Goal: Transaction & Acquisition: Book appointment/travel/reservation

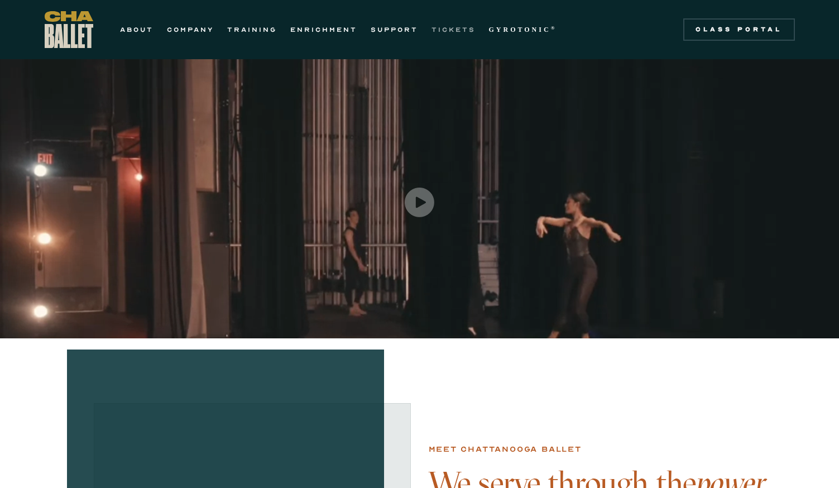
click at [450, 34] on link "TICKETS" at bounding box center [454, 29] width 44 height 13
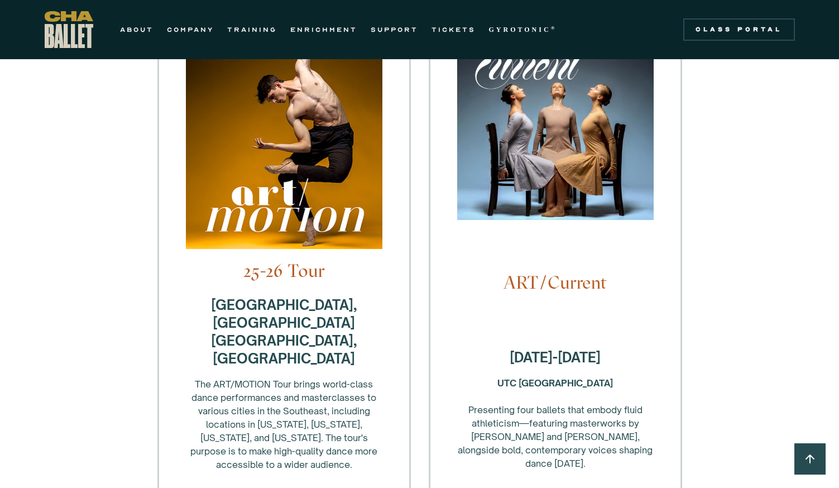
scroll to position [112, 0]
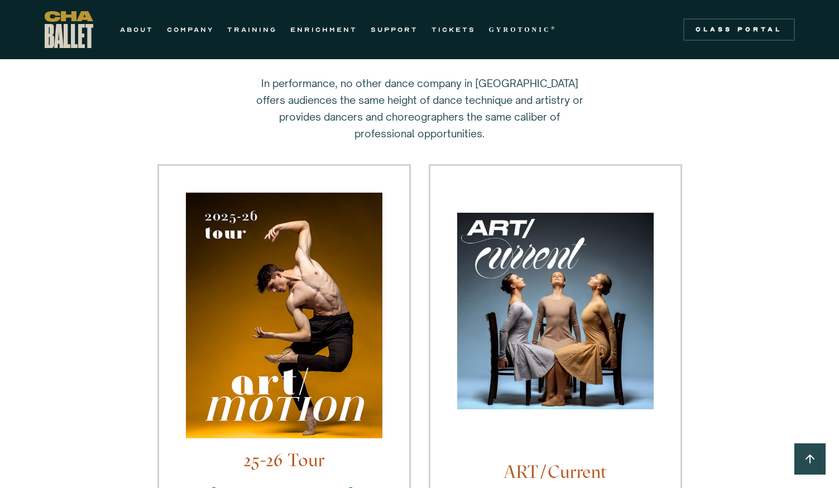
click at [343, 217] on img at bounding box center [284, 321] width 197 height 257
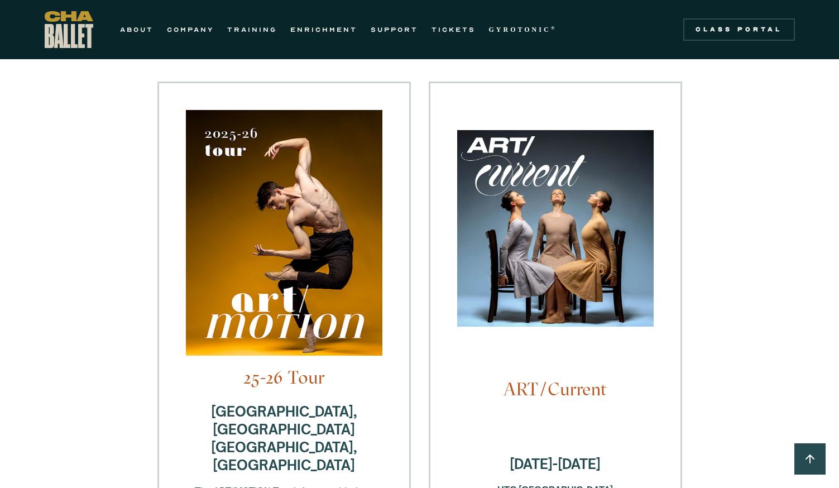
scroll to position [335, 0]
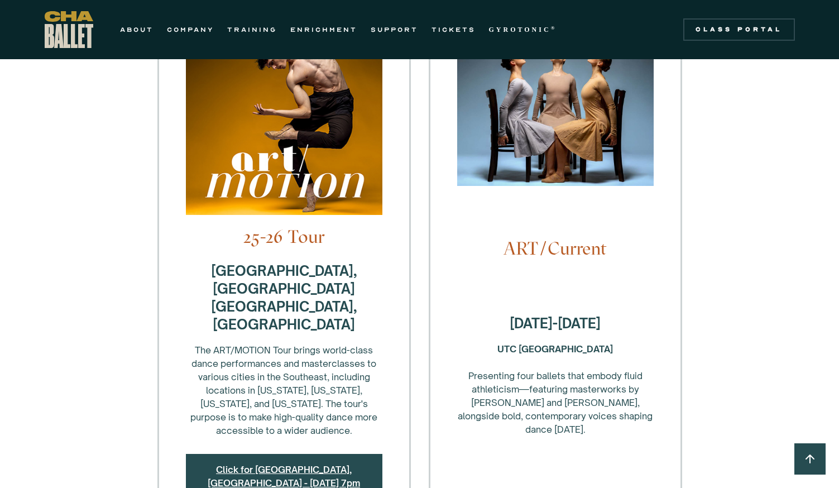
click at [305, 464] on link "Click for [GEOGRAPHIC_DATA], [GEOGRAPHIC_DATA] - [DATE] 7pm" at bounding box center [284, 476] width 152 height 25
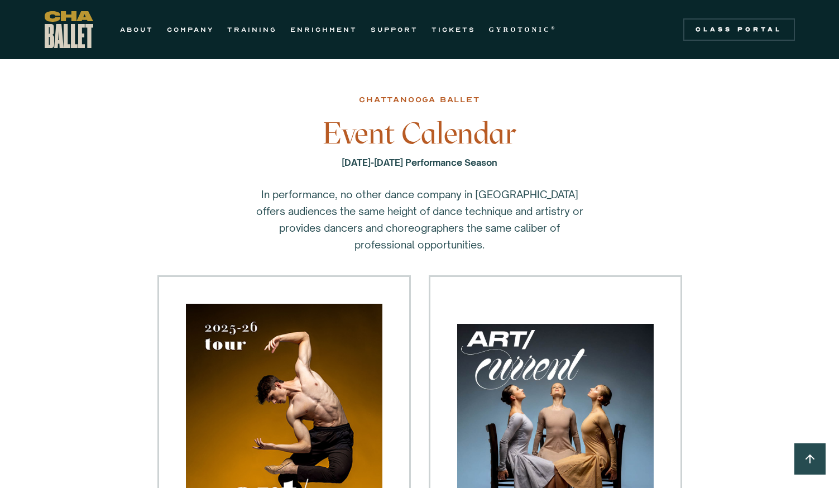
scroll to position [0, 0]
click at [203, 31] on link "COMPANY" at bounding box center [190, 29] width 47 height 13
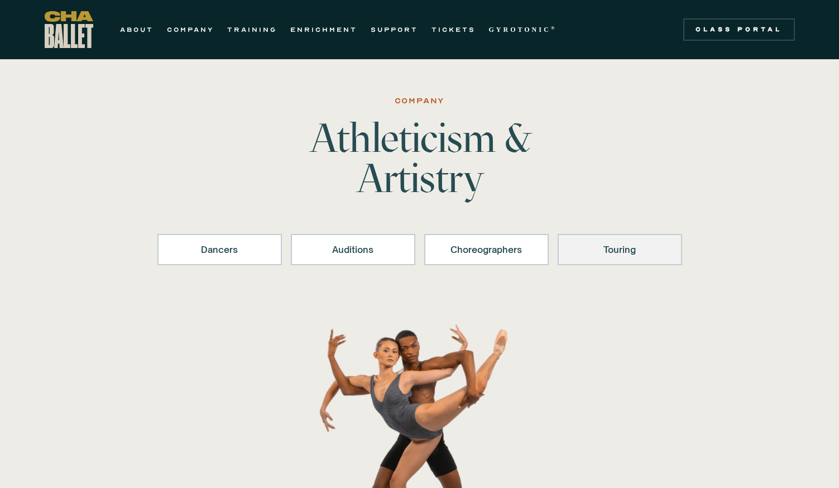
click at [626, 243] on div "Touring" at bounding box center [619, 249] width 95 height 13
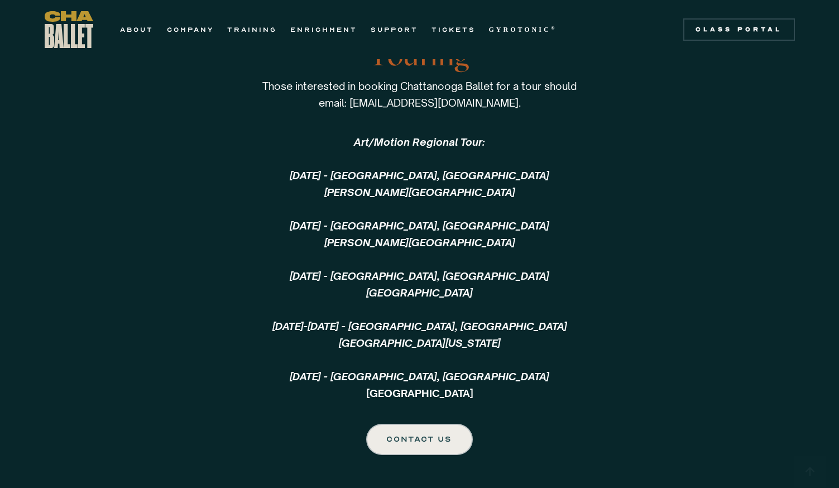
scroll to position [2657, 0]
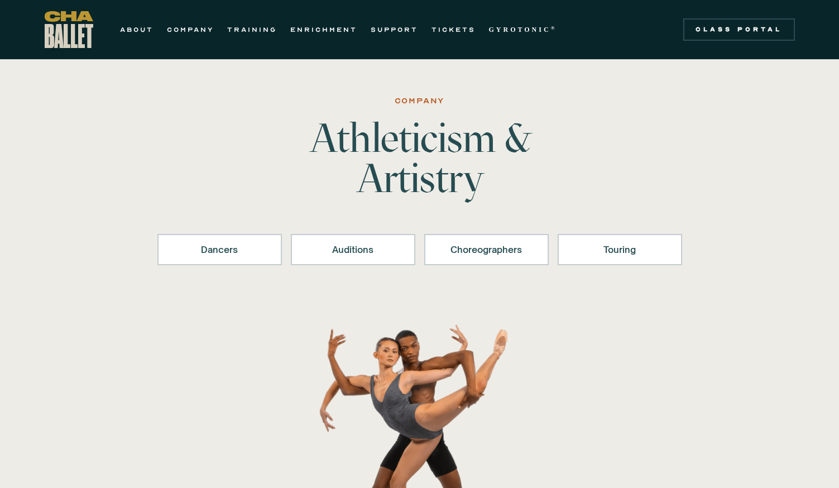
click at [790, 458] on div at bounding box center [420, 447] width 750 height 257
click at [757, 480] on div at bounding box center [420, 447] width 750 height 257
